Goal: Task Accomplishment & Management: Complete application form

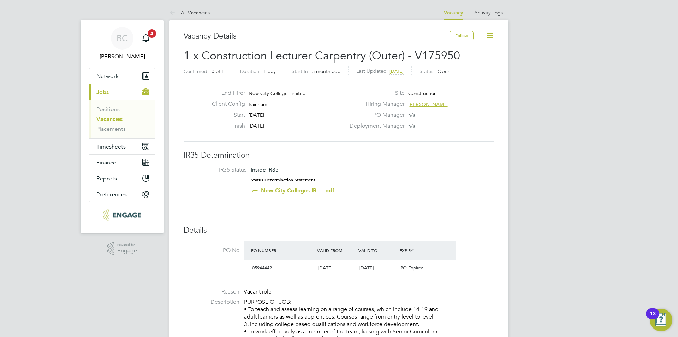
click at [104, 116] on link "Vacancies" at bounding box center [109, 119] width 26 height 7
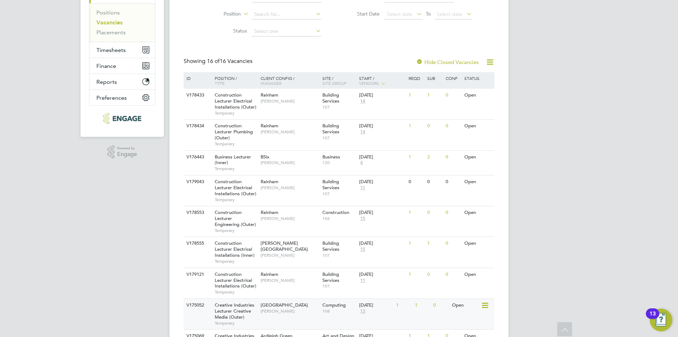
scroll to position [96, 0]
click at [256, 212] on div "Construction Lecturer Engineering (Outer) Temporary" at bounding box center [234, 221] width 49 height 30
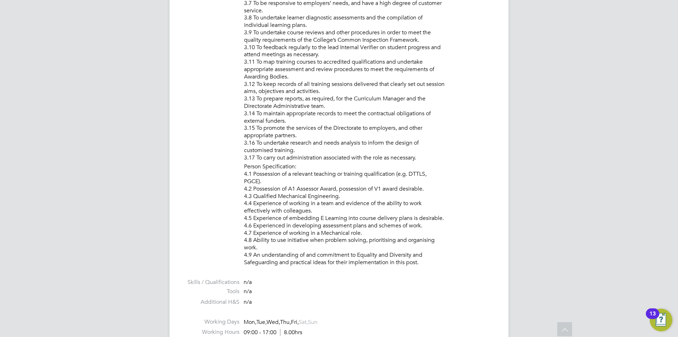
scroll to position [813, 0]
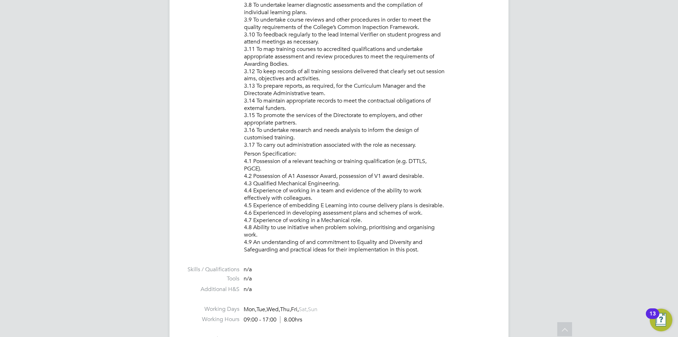
drag, startPoint x: 245, startPoint y: 96, endPoint x: 422, endPoint y: 247, distance: 231.9
copy div "• Lo ipsum dol sitame consecte ad e seddo ei tempori, utlab etdolor 82-96, magn…"
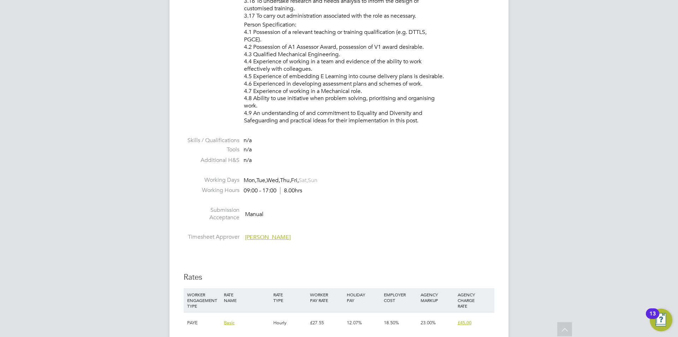
scroll to position [954, 0]
